Goal: Information Seeking & Learning: Compare options

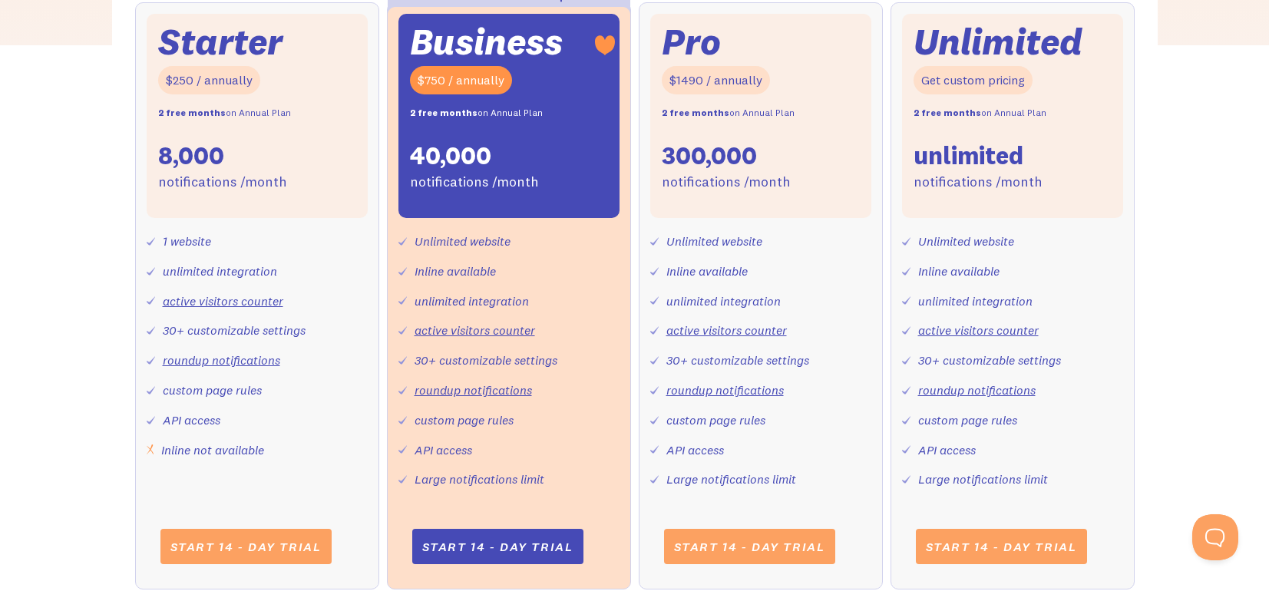
click at [717, 156] on div "300,000" at bounding box center [709, 156] width 95 height 32
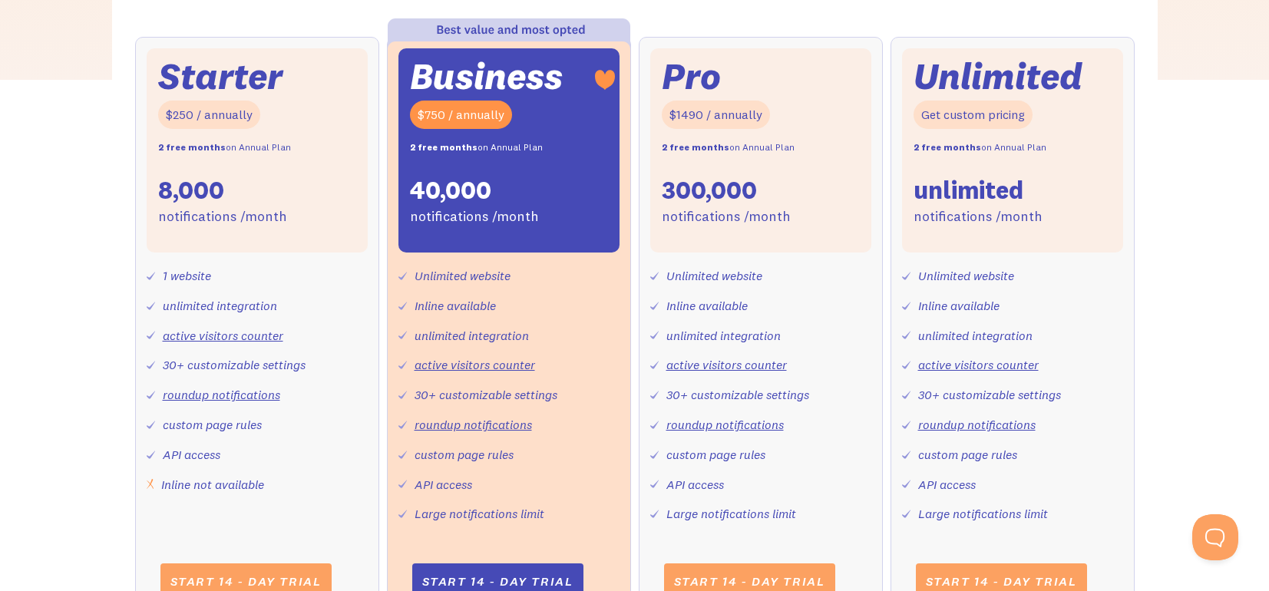
scroll to position [590, 0]
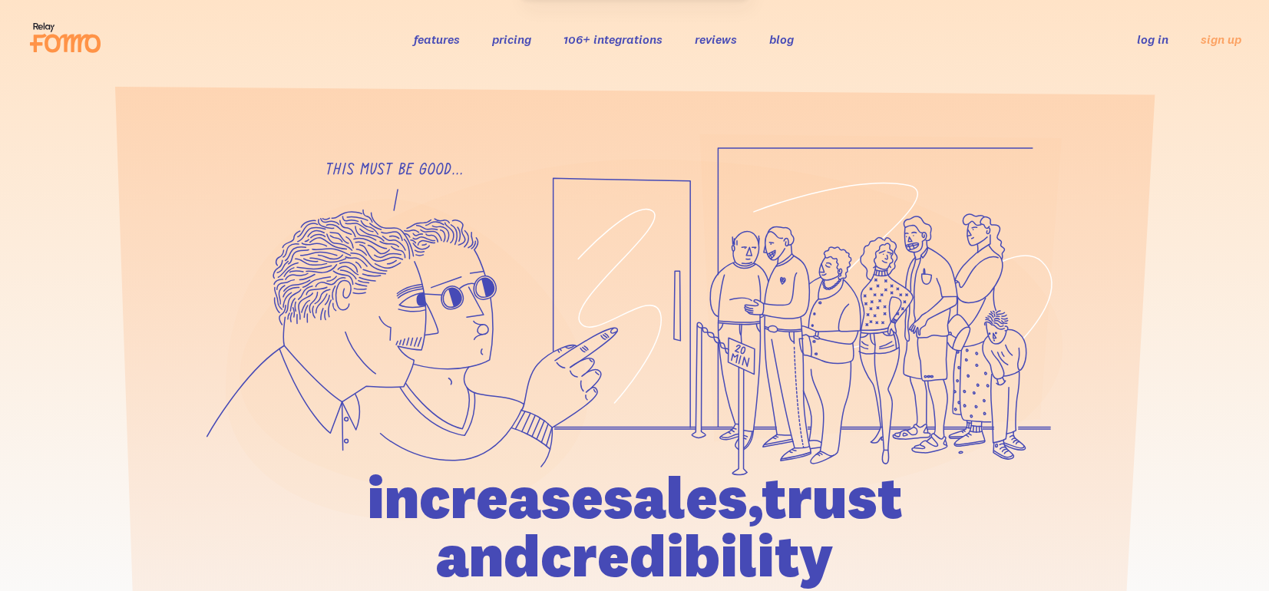
click at [496, 42] on link "pricing" at bounding box center [511, 38] width 39 height 15
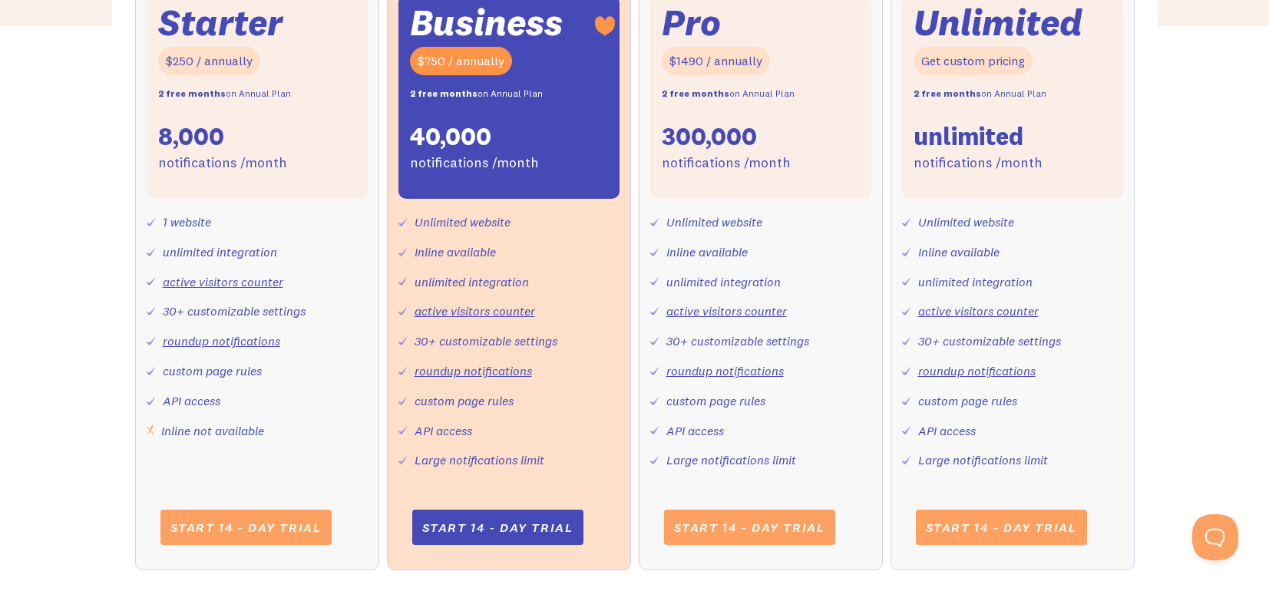
drag, startPoint x: 160, startPoint y: 135, endPoint x: 246, endPoint y: 121, distance: 86.5
click at [246, 121] on div "Starter $250 / annually 2 free months on Annual Plan 8,000 notifications /month" at bounding box center [257, 97] width 221 height 204
drag, startPoint x: 226, startPoint y: 137, endPoint x: 150, endPoint y: 135, distance: 76.0
click at [150, 134] on div "Starter $250 / annually 2 free months on Annual Plan 8,000 notifications /month" at bounding box center [257, 97] width 221 height 204
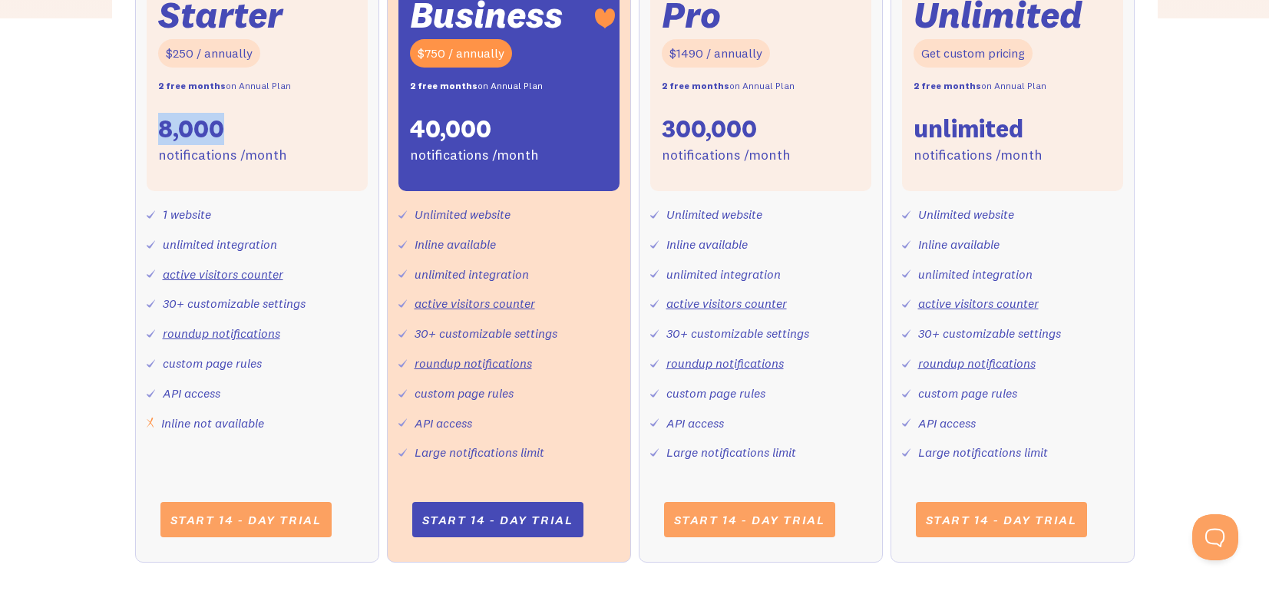
scroll to position [649, 0]
drag, startPoint x: 160, startPoint y: 276, endPoint x: 282, endPoint y: 276, distance: 121.3
click at [282, 276] on div "active visitors counter" at bounding box center [215, 274] width 137 height 22
drag, startPoint x: 167, startPoint y: 240, endPoint x: 247, endPoint y: 250, distance: 81.3
click at [247, 250] on div "unlimited integration" at bounding box center [220, 244] width 114 height 22
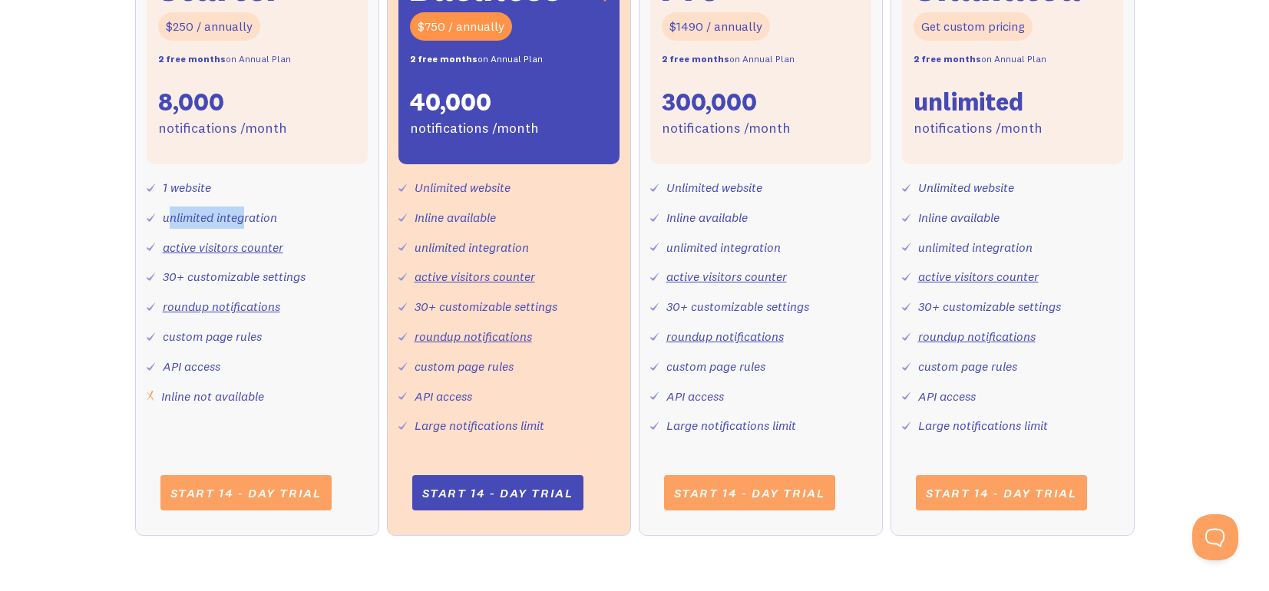
scroll to position [676, 0]
drag, startPoint x: 271, startPoint y: 398, endPoint x: 164, endPoint y: 402, distance: 107.5
click at [164, 402] on div "1 website unlimited integration active visitors counter 30+ customizable settin…" at bounding box center [257, 285] width 221 height 243
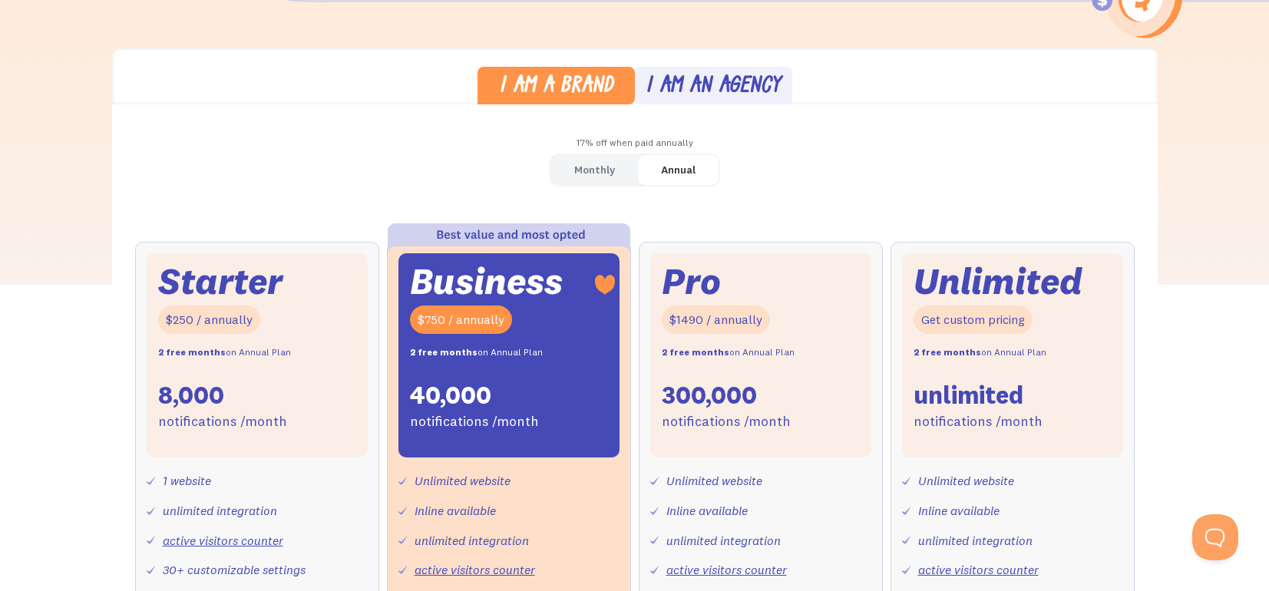
scroll to position [378, 0]
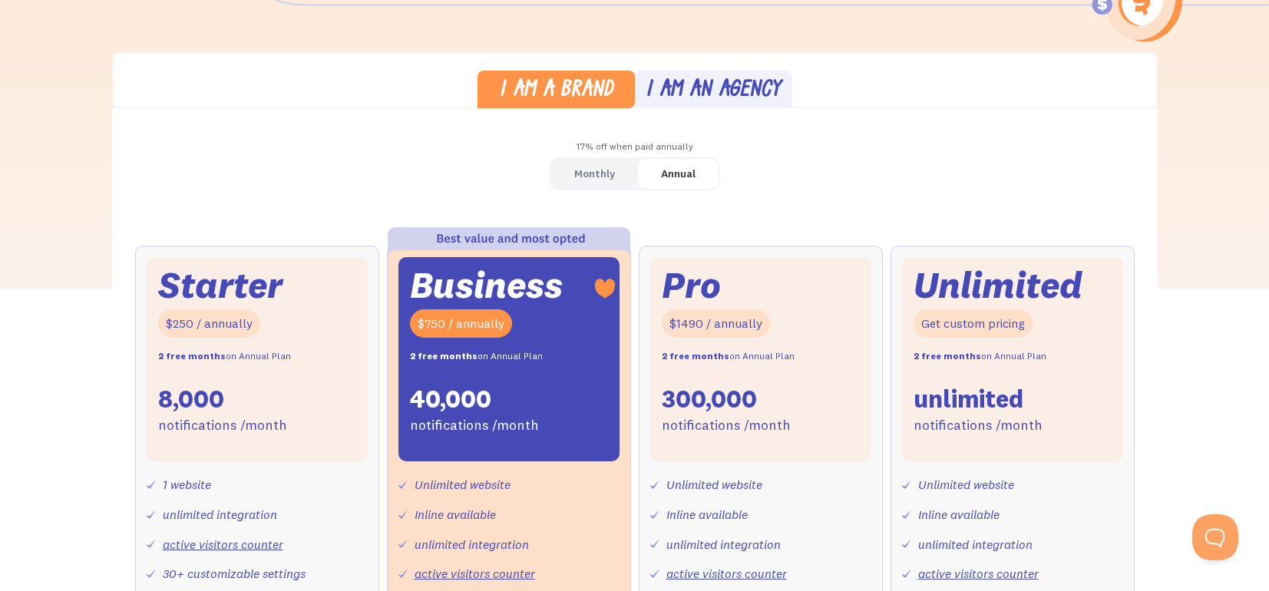
click at [656, 173] on link "Annual" at bounding box center [678, 174] width 81 height 30
click at [590, 177] on div "Monthly" at bounding box center [594, 174] width 41 height 22
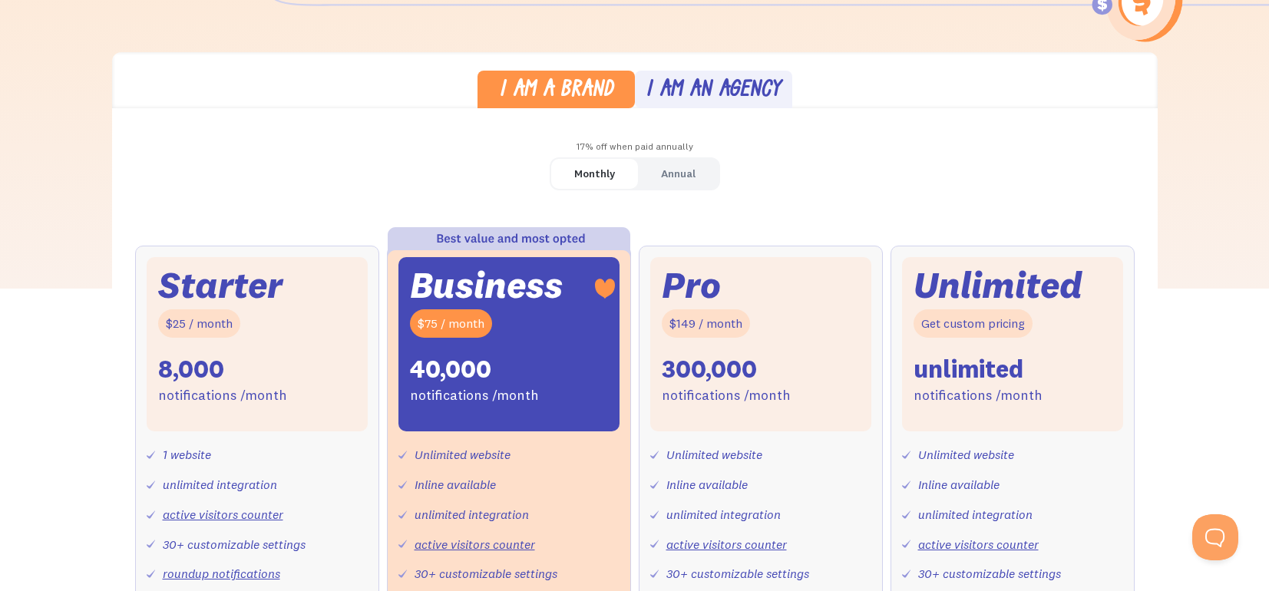
click at [661, 172] on div "Annual" at bounding box center [678, 174] width 35 height 22
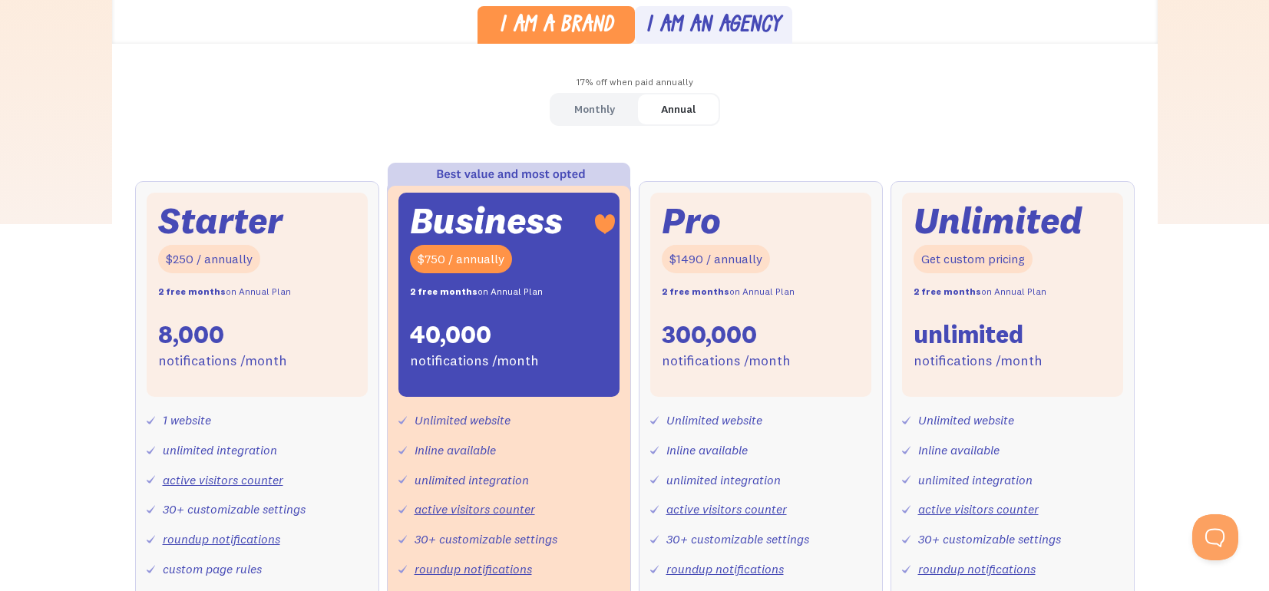
scroll to position [448, 0]
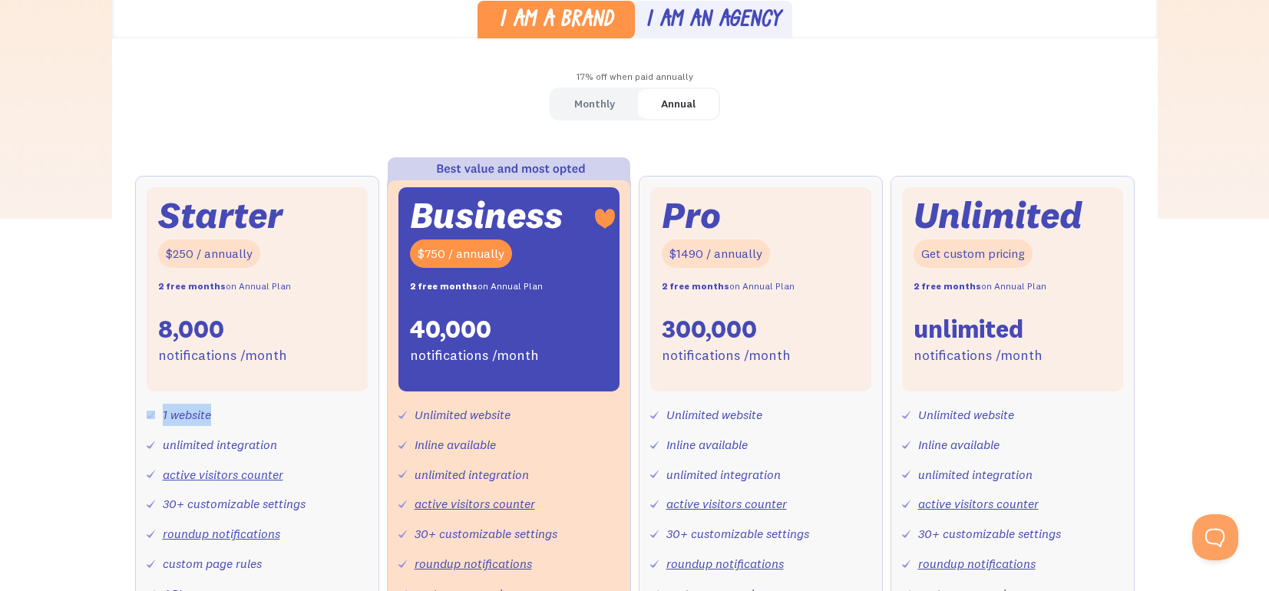
drag, startPoint x: 211, startPoint y: 414, endPoint x: 157, endPoint y: 411, distance: 54.6
click at [157, 411] on div "1 website" at bounding box center [179, 415] width 64 height 22
drag, startPoint x: 285, startPoint y: 448, endPoint x: 164, endPoint y: 453, distance: 121.4
click at [164, 452] on div "1 website unlimited integration active visitors counter 30+ customizable settin…" at bounding box center [257, 513] width 221 height 243
click at [282, 472] on link "active visitors counter" at bounding box center [223, 474] width 121 height 15
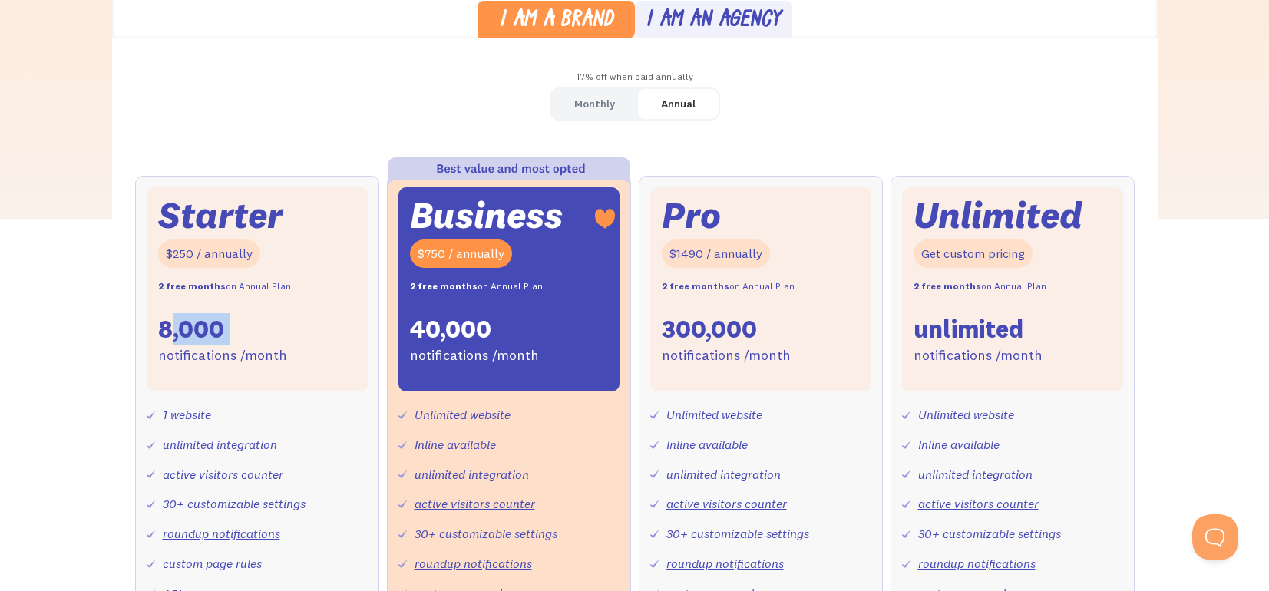
drag, startPoint x: 238, startPoint y: 330, endPoint x: 170, endPoint y: 329, distance: 67.6
click at [170, 329] on div "Starter $250 / annually 2 free months on Annual Plan 8,000 notifications /month" at bounding box center [257, 289] width 221 height 204
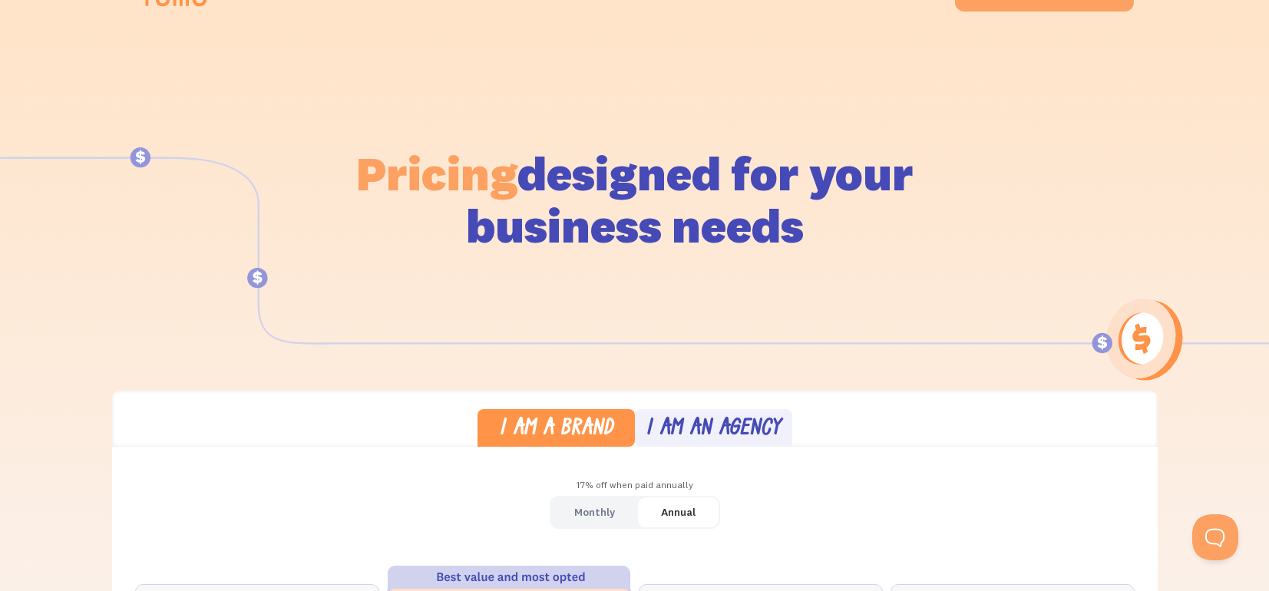
scroll to position [0, 0]
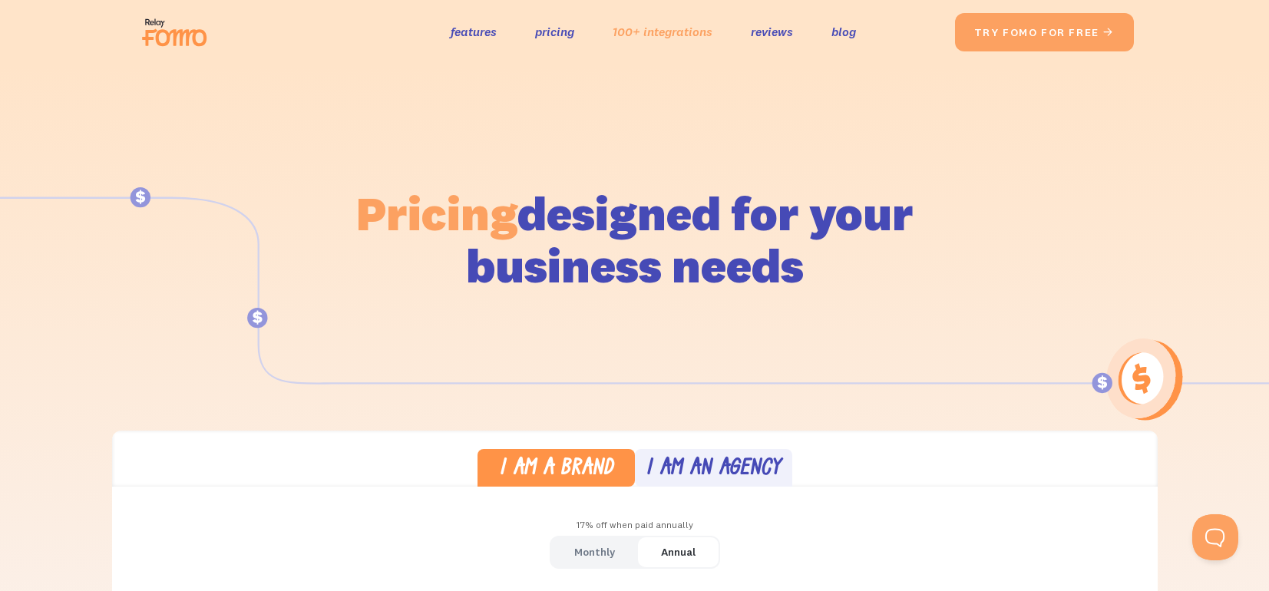
click at [673, 33] on link "100+ integrations" at bounding box center [663, 32] width 100 height 22
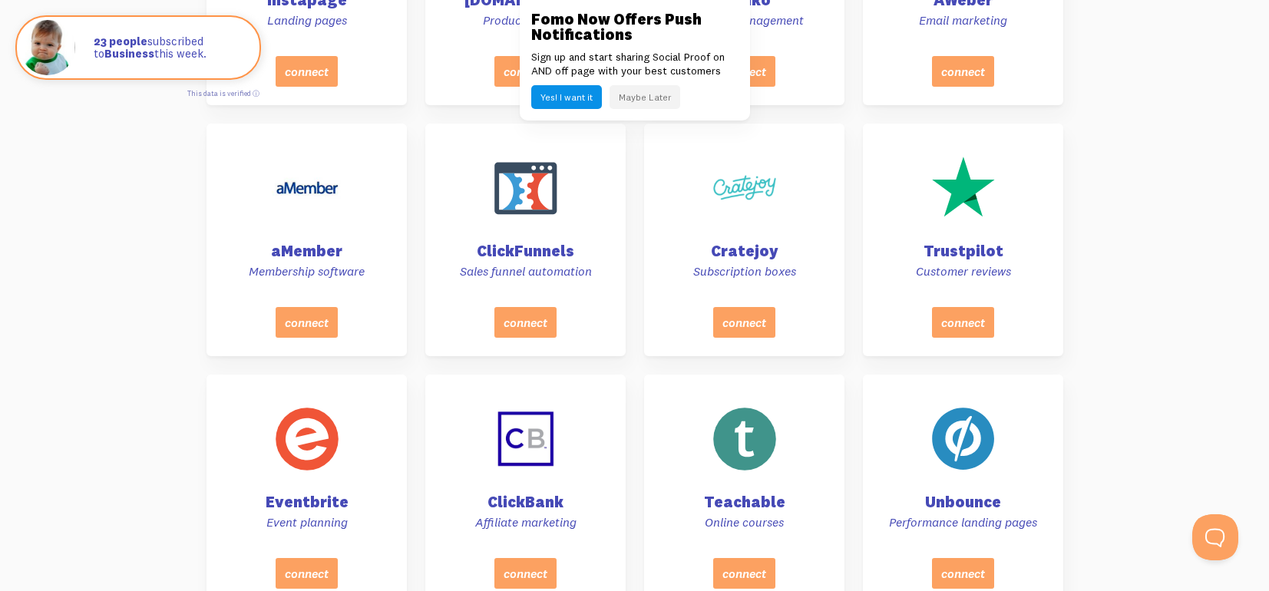
scroll to position [1695, 0]
